Goal: Task Accomplishment & Management: Manage account settings

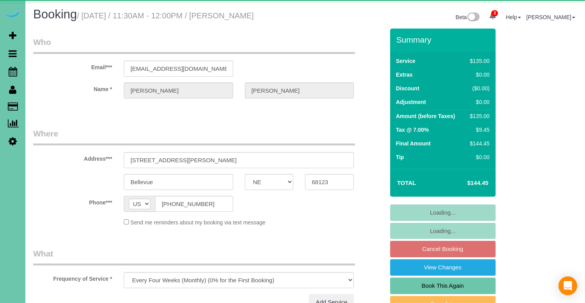
select select "NE"
select select "string:check"
select select "object:663"
select select "number:37"
select select "number:42"
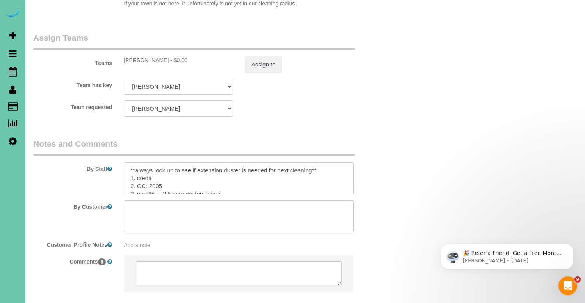
scroll to position [867, 0]
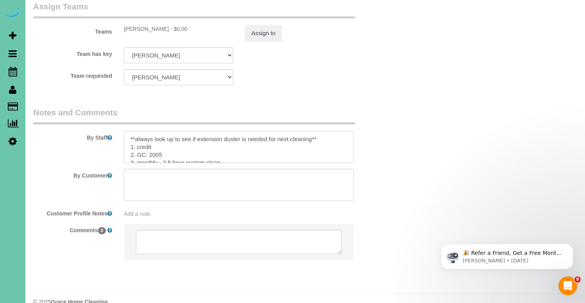
click at [272, 138] on textarea at bounding box center [239, 147] width 230 height 32
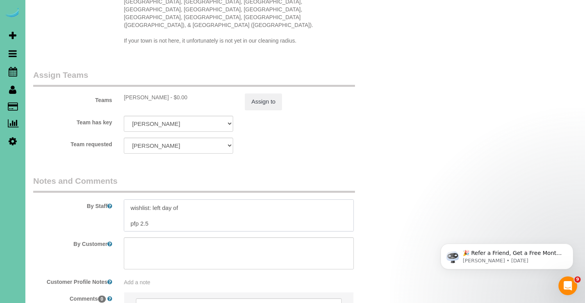
scroll to position [805, 0]
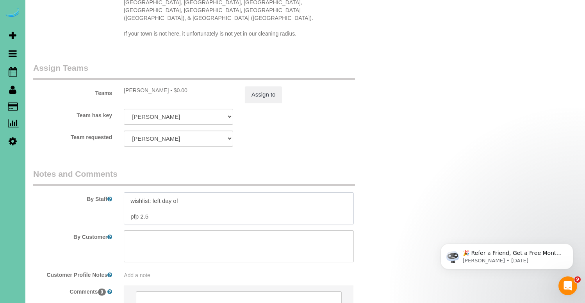
click at [262, 193] on textarea at bounding box center [239, 208] width 230 height 32
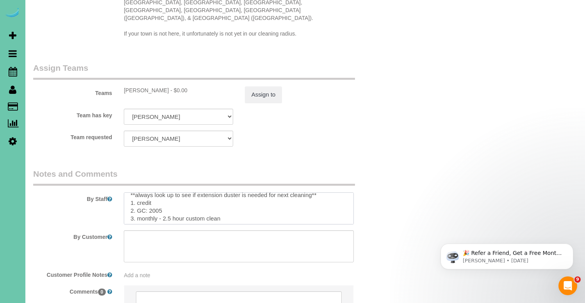
scroll to position [0, 0]
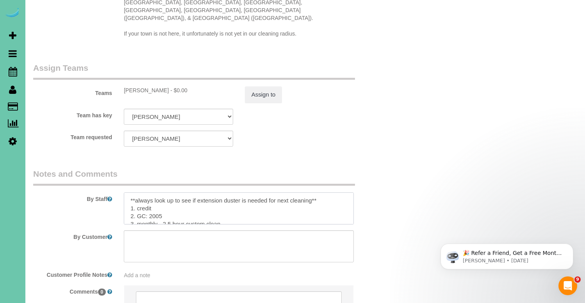
click at [187, 200] on textarea at bounding box center [239, 208] width 230 height 32
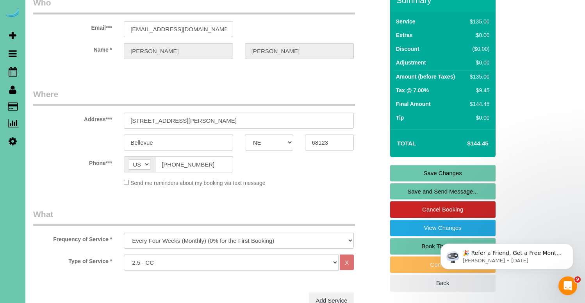
scroll to position [41, 0]
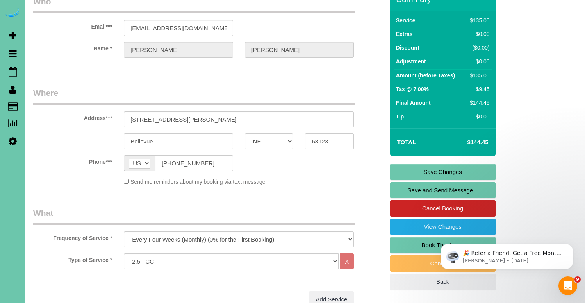
type textarea "**always look up to see if extension duster is needed for next cleaning** 1. cr…"
click at [443, 180] on link "Save Changes" at bounding box center [442, 172] width 105 height 16
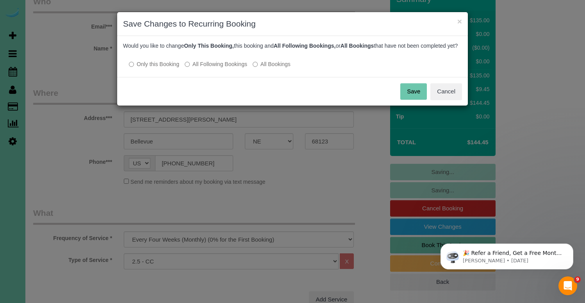
click at [227, 68] on label "All Following Bookings" at bounding box center [216, 64] width 63 height 8
click at [409, 98] on button "Save" at bounding box center [413, 91] width 27 height 16
